Goal: Information Seeking & Learning: Learn about a topic

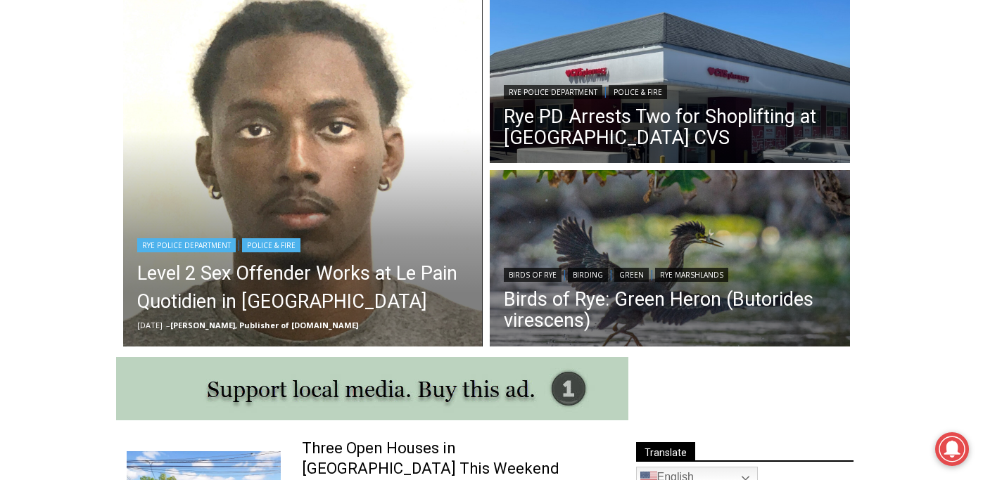
scroll to position [412, 0]
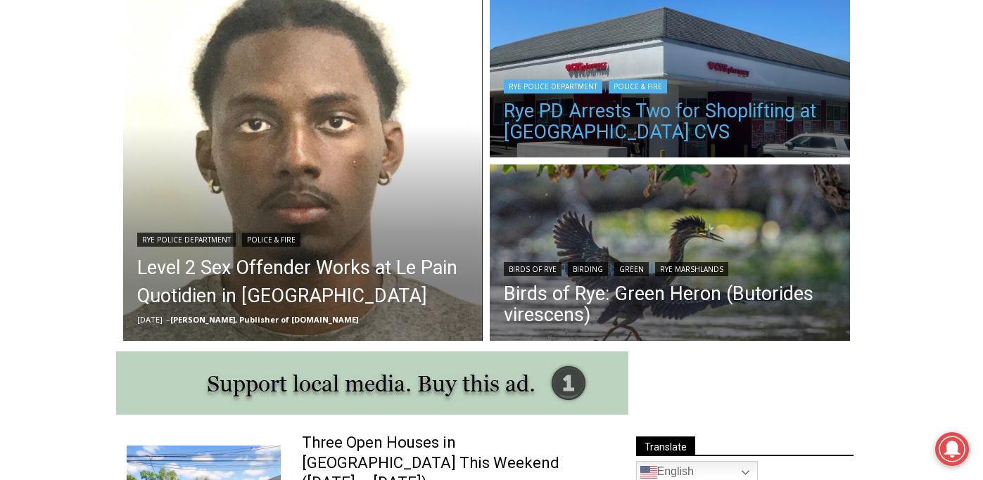
click at [546, 108] on link "Rye PD Arrests Two for Shoplifting at [GEOGRAPHIC_DATA] CVS" at bounding box center [670, 122] width 332 height 42
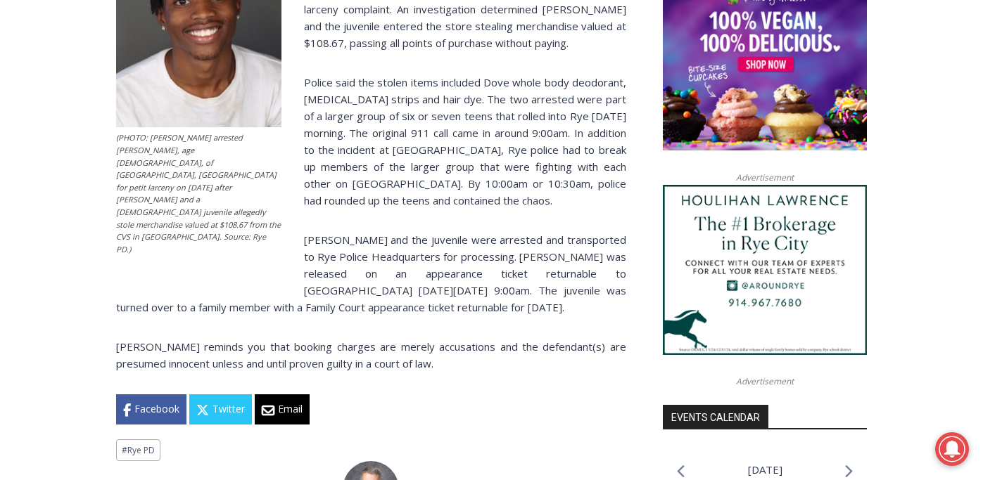
scroll to position [1169, 0]
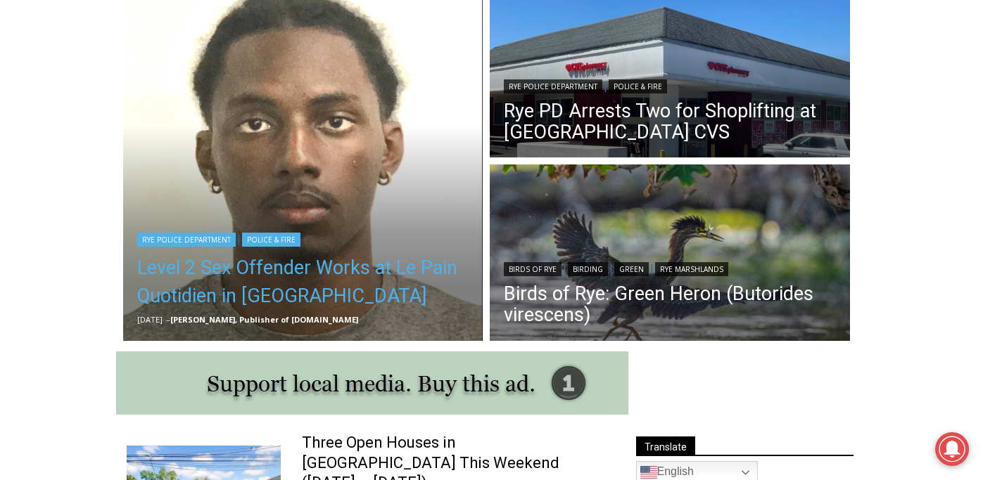
click at [253, 282] on link "Level 2 Sex Offender Works at Le Pain Quotidien in [GEOGRAPHIC_DATA]" at bounding box center [303, 282] width 332 height 56
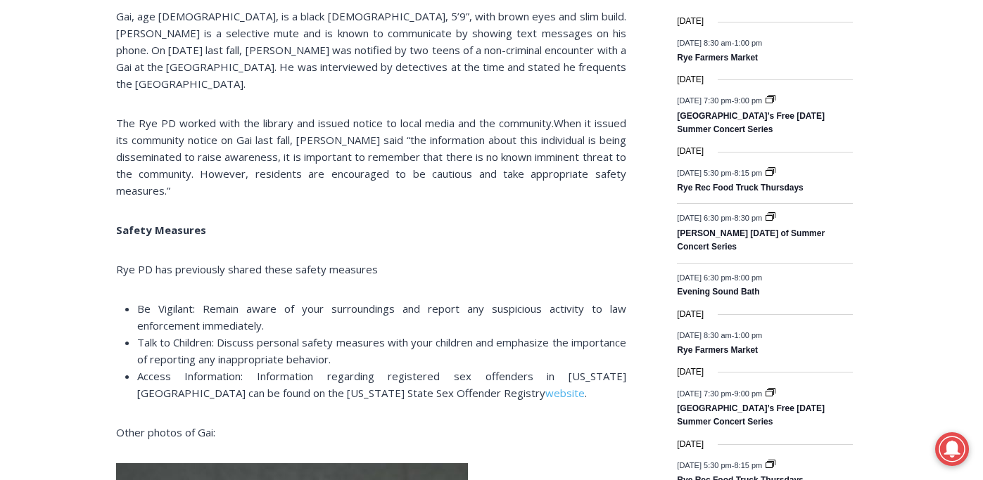
scroll to position [1805, 0]
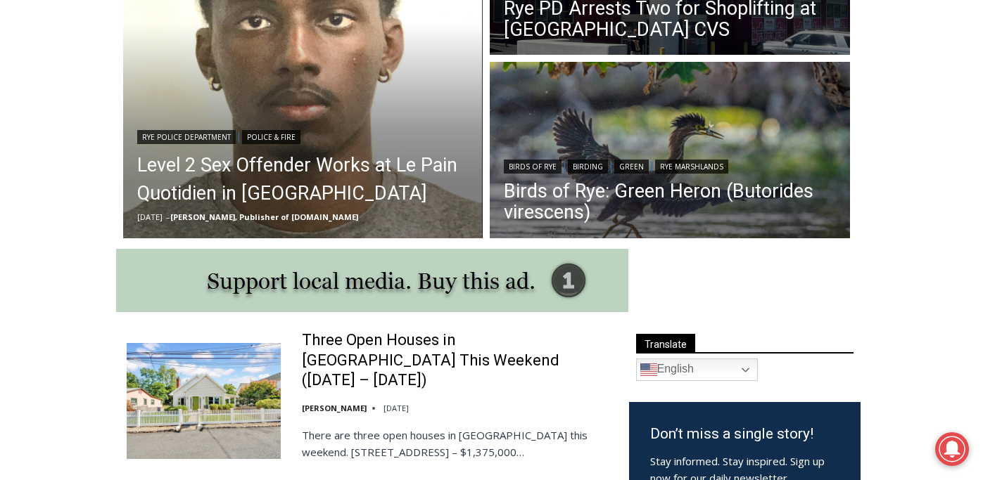
scroll to position [517, 0]
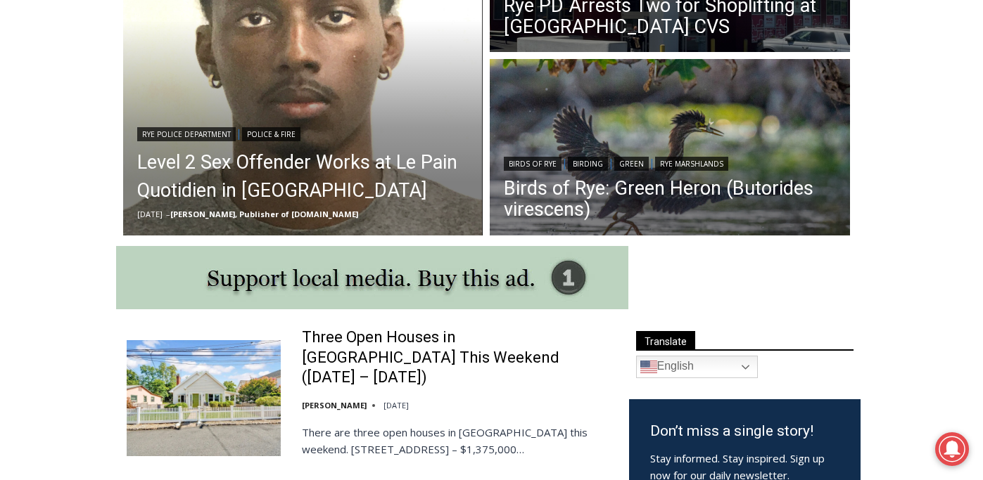
click at [244, 383] on img at bounding box center [204, 397] width 154 height 115
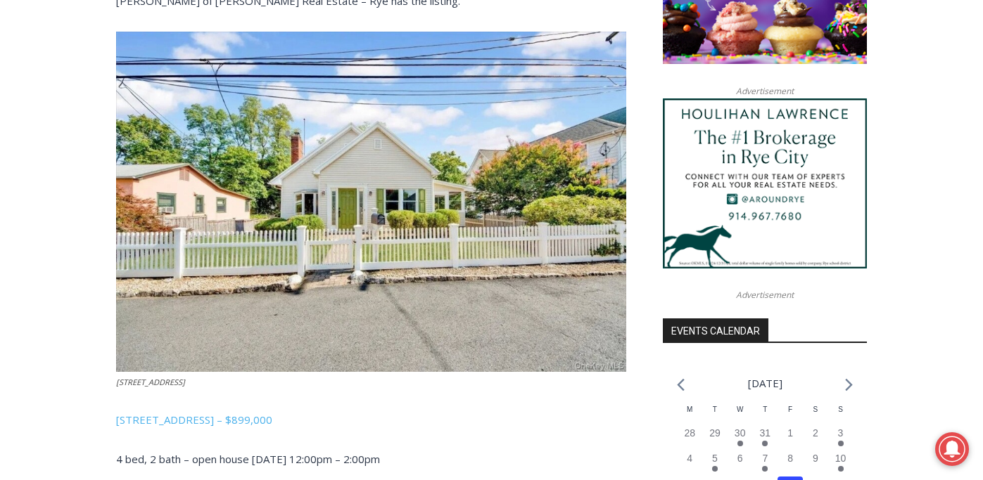
scroll to position [1252, 0]
click at [376, 271] on img at bounding box center [371, 202] width 510 height 340
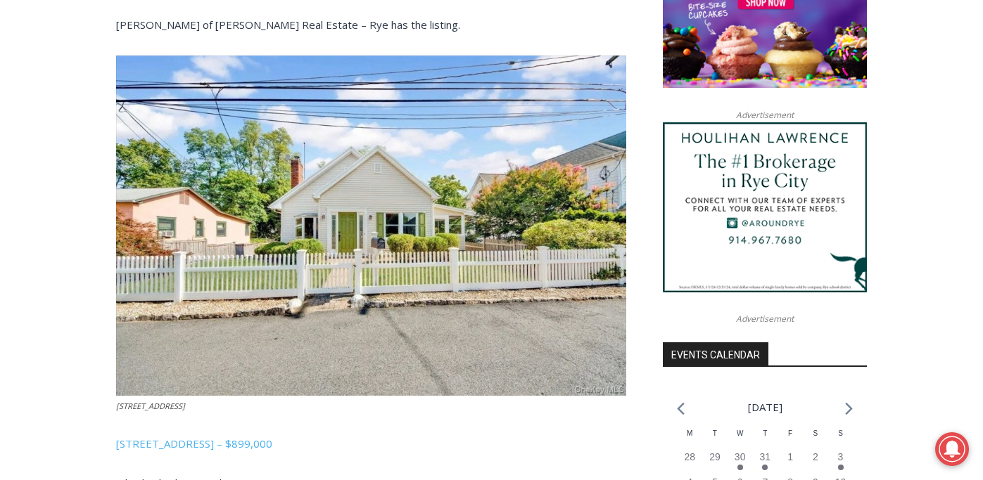
scroll to position [1235, 0]
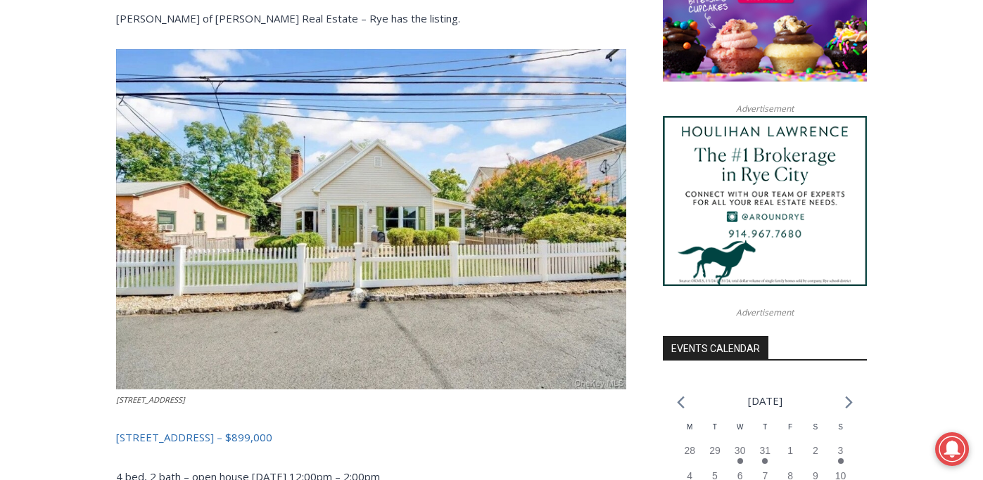
click at [211, 431] on span "32 Ridgeland Terrace, Rye – $899,000" at bounding box center [194, 438] width 156 height 14
